Goal: Contribute content: Add original content to the website for others to see

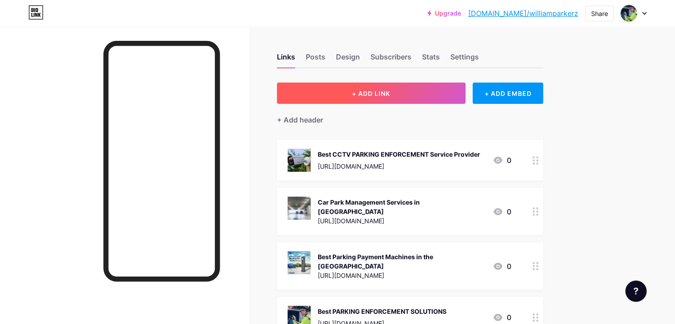
click at [390, 96] on span "+ ADD LINK" at bounding box center [371, 94] width 38 height 8
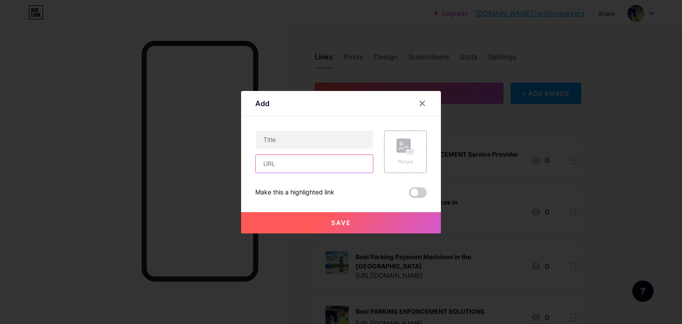
click at [317, 165] on input "text" at bounding box center [314, 164] width 117 height 18
paste input "[URL][DOMAIN_NAME]"
type input "[URL][DOMAIN_NAME]"
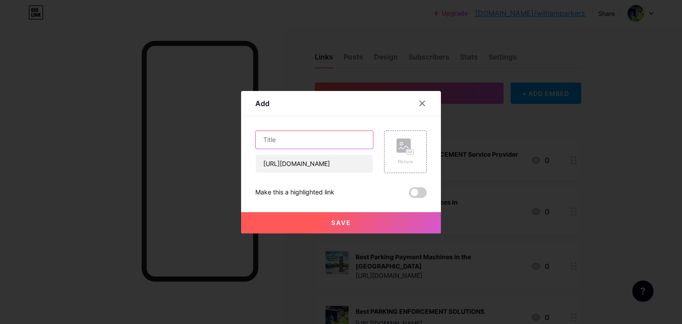
click at [309, 139] on input "text" at bounding box center [314, 140] width 117 height 18
paste input "Car Park Management Services in [GEOGRAPHIC_DATA]"
type input "Car Park Management Services in [GEOGRAPHIC_DATA]"
click at [419, 192] on span at bounding box center [418, 192] width 18 height 11
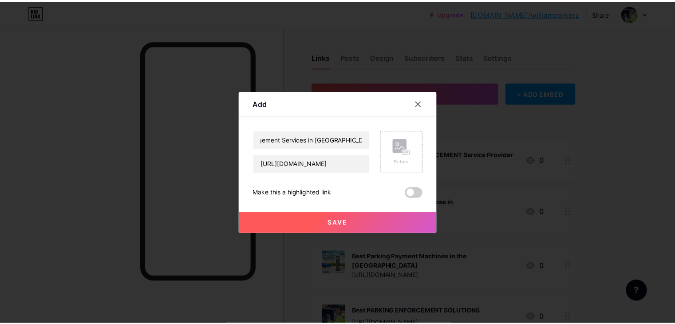
scroll to position [0, 0]
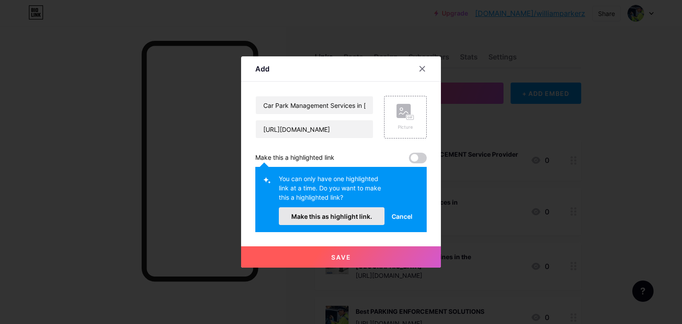
click at [323, 218] on span "Make this as highlight link." at bounding box center [331, 217] width 81 height 8
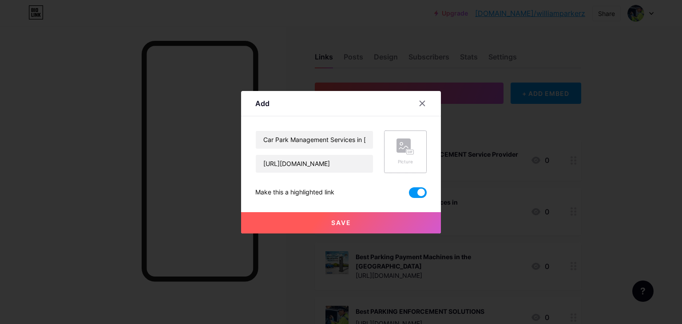
click at [385, 162] on div "Picture" at bounding box center [405, 152] width 43 height 43
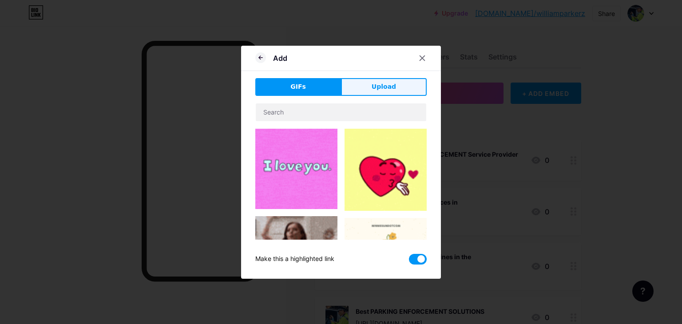
click at [389, 95] on button "Upload" at bounding box center [384, 87] width 86 height 18
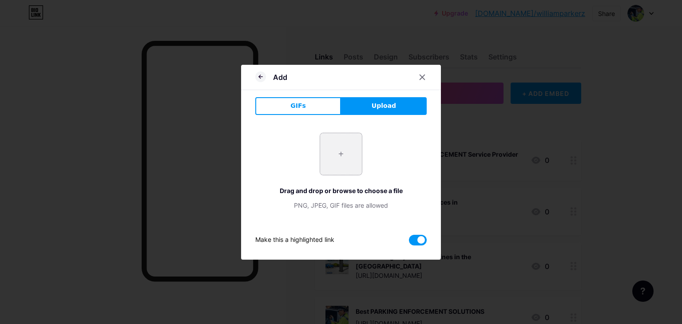
click at [346, 155] on input "file" at bounding box center [341, 154] width 42 height 42
type input "C:\fakepath\Car Park Management Services.png"
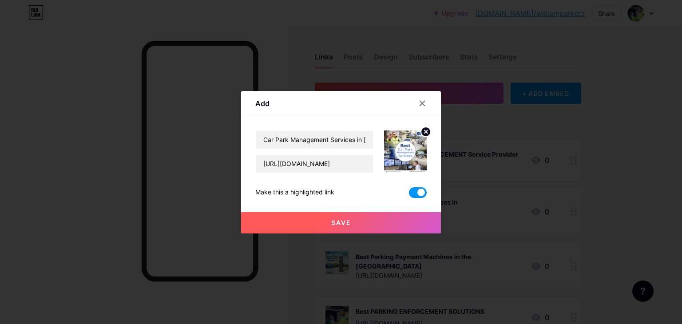
click at [346, 224] on span "Save" at bounding box center [341, 223] width 20 height 8
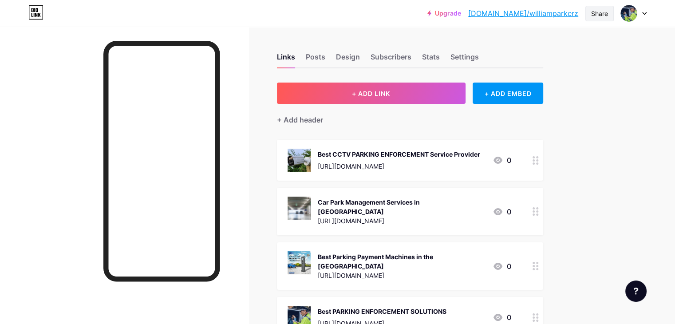
click at [591, 15] on div "Share" at bounding box center [599, 13] width 17 height 9
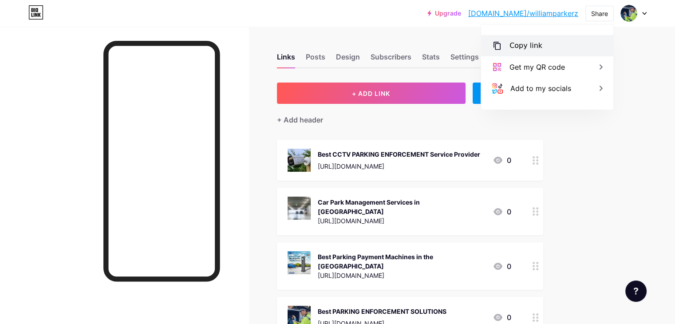
click at [575, 39] on div "Copy link" at bounding box center [547, 45] width 132 height 21
